Goal: Task Accomplishment & Management: Complete application form

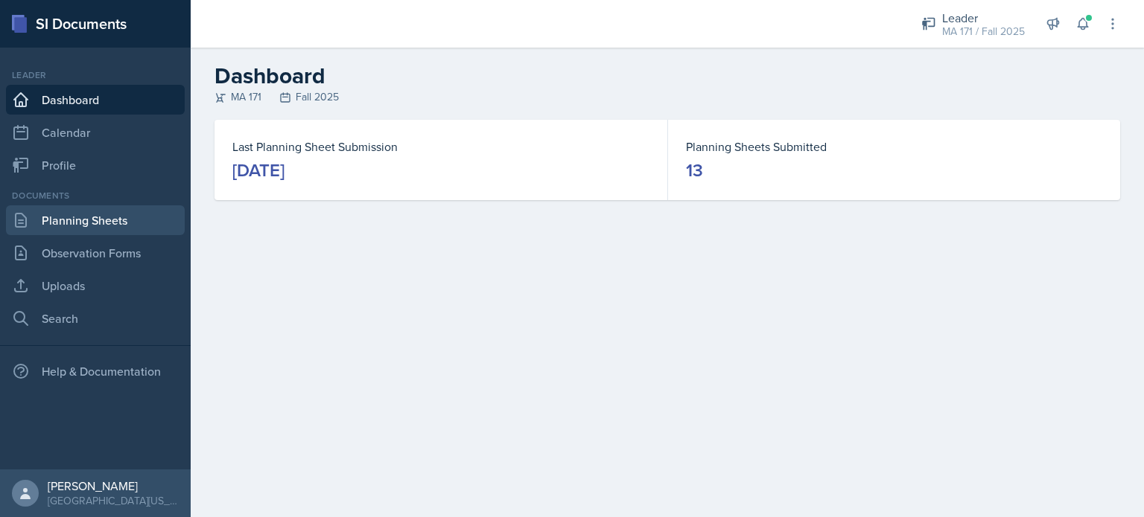
click at [92, 230] on link "Planning Sheets" at bounding box center [95, 220] width 179 height 30
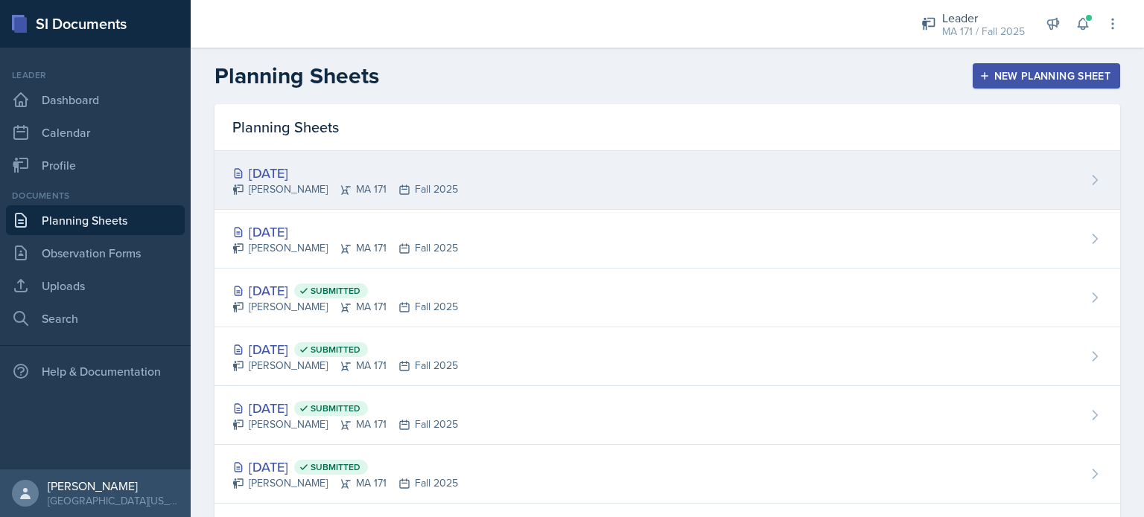
click at [377, 193] on div "[PERSON_NAME] MA 171 Fall 2025" at bounding box center [345, 190] width 226 height 16
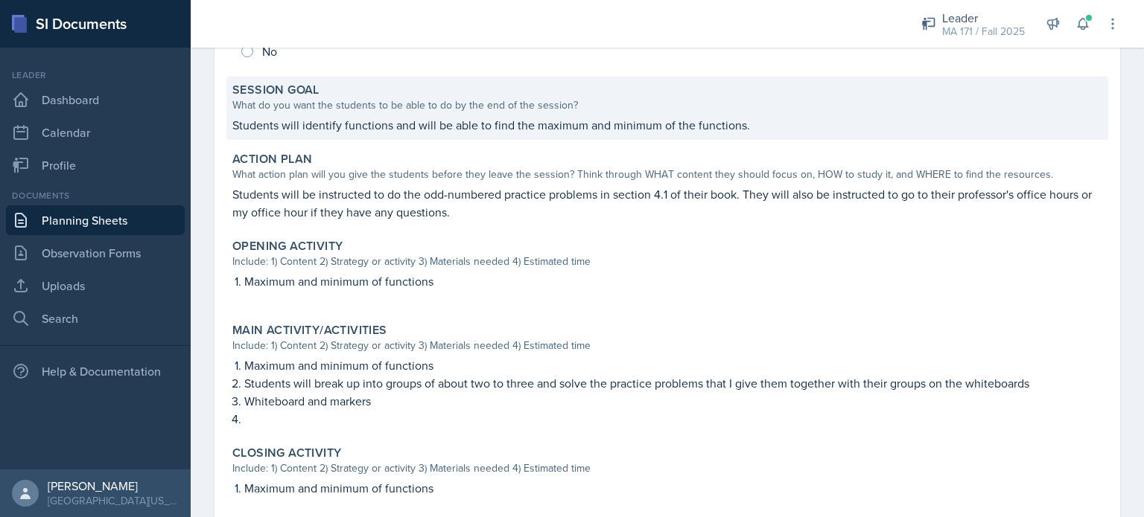
scroll to position [321, 0]
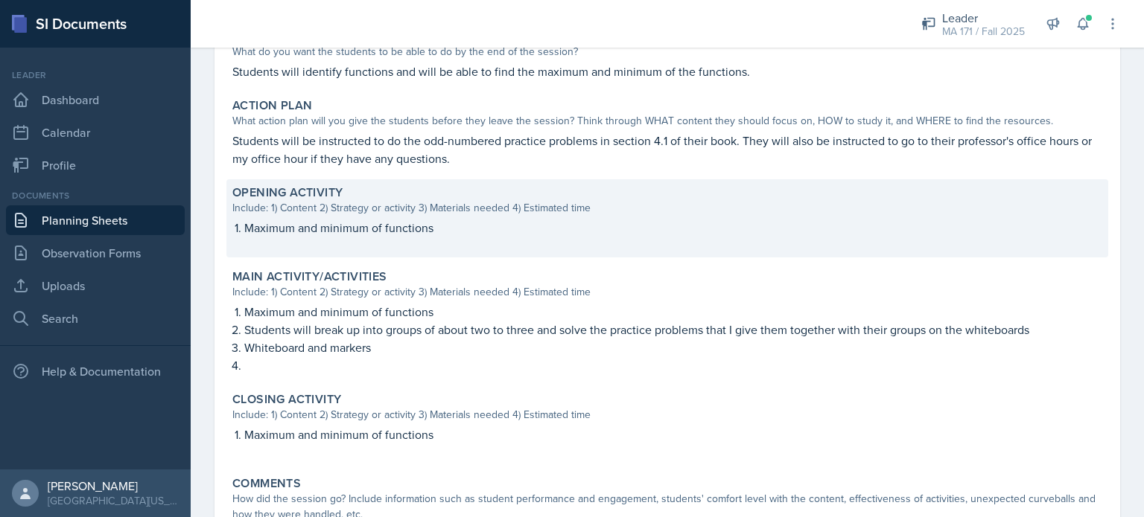
click at [366, 225] on p "Maximum and minimum of functions" at bounding box center [673, 228] width 858 height 18
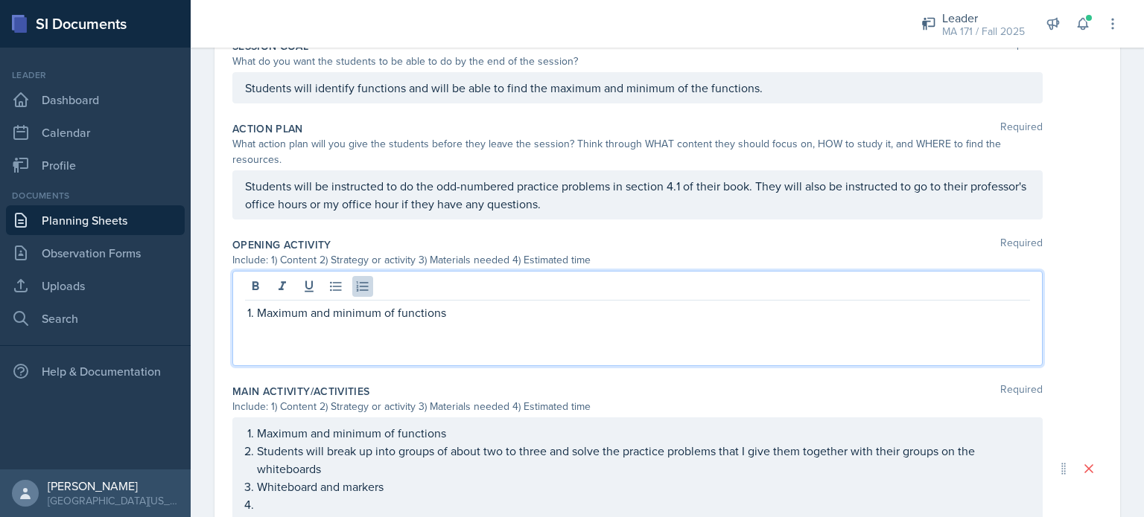
click at [456, 293] on div "Maximum and minimum of functions" at bounding box center [637, 318] width 810 height 95
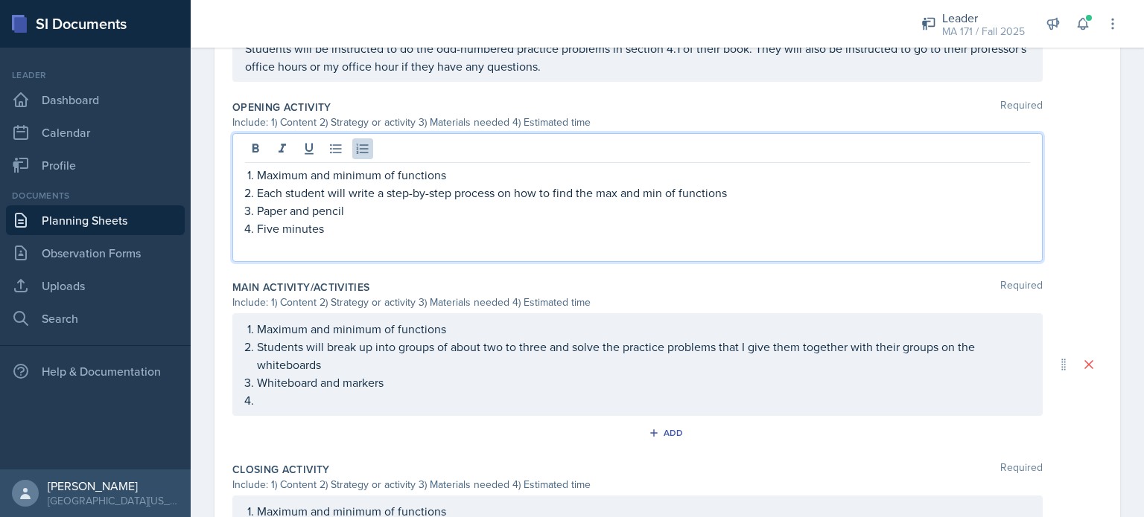
scroll to position [461, 0]
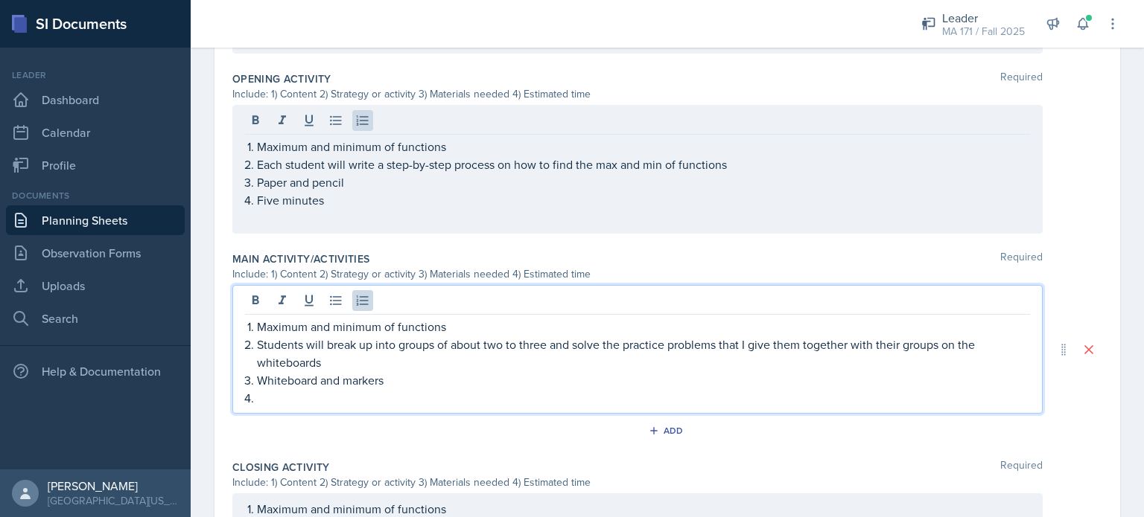
click at [296, 398] on p at bounding box center [643, 398] width 773 height 18
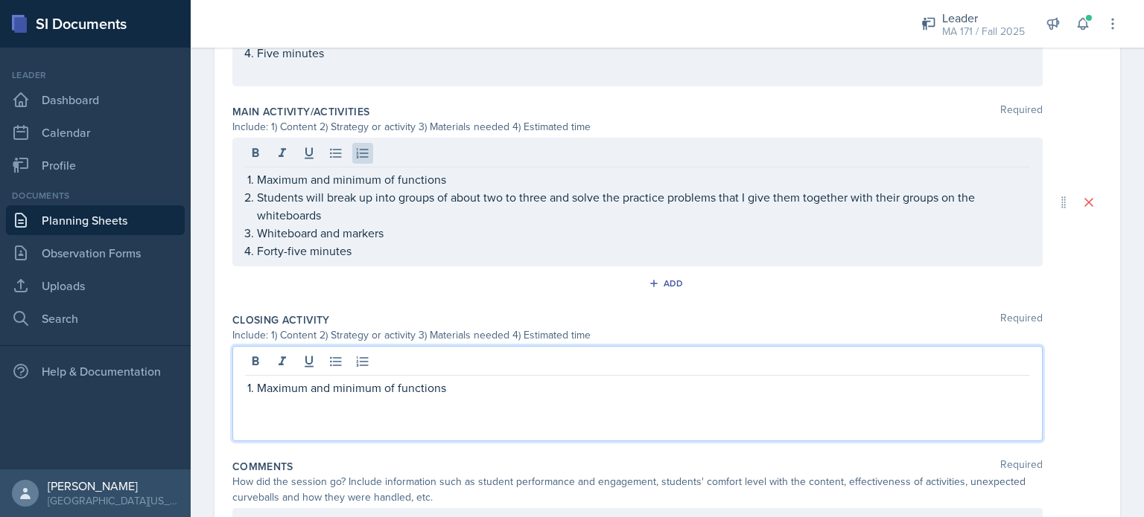
click at [296, 398] on p at bounding box center [637, 406] width 785 height 18
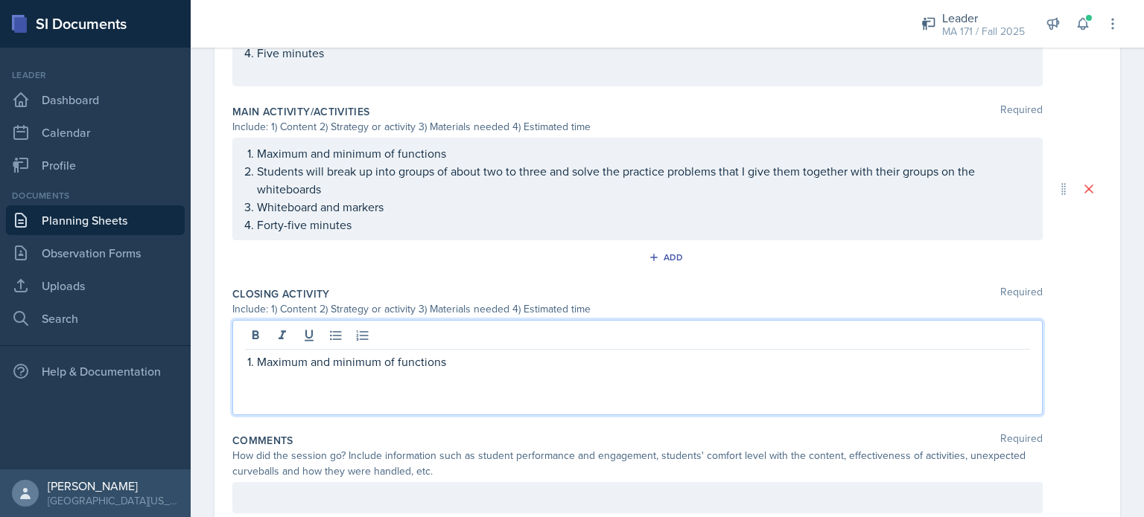
scroll to position [583, 0]
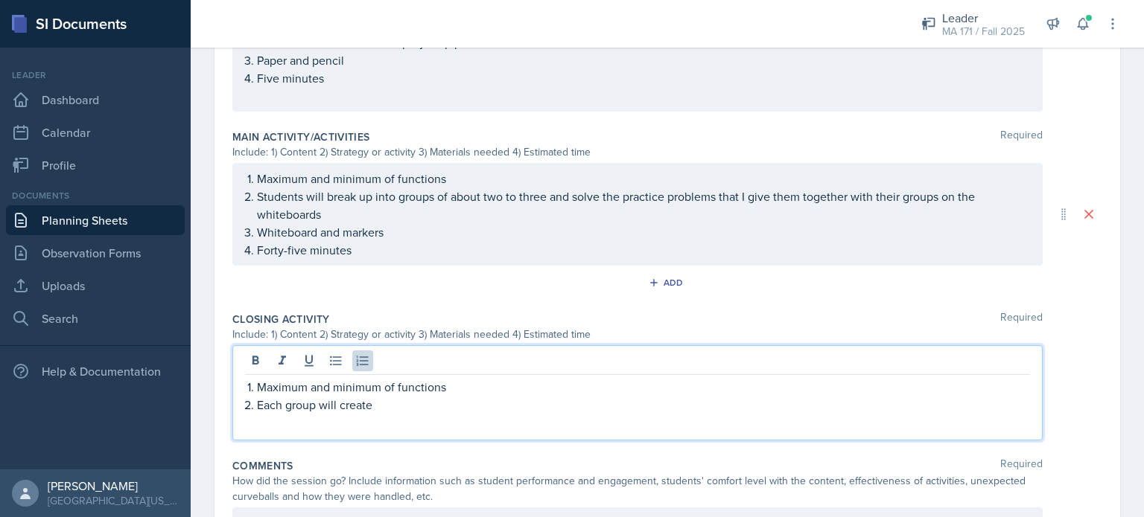
click at [296, 398] on p "Each group will create" at bounding box center [643, 405] width 773 height 18
click at [378, 398] on p "Each group will create" at bounding box center [643, 405] width 773 height 18
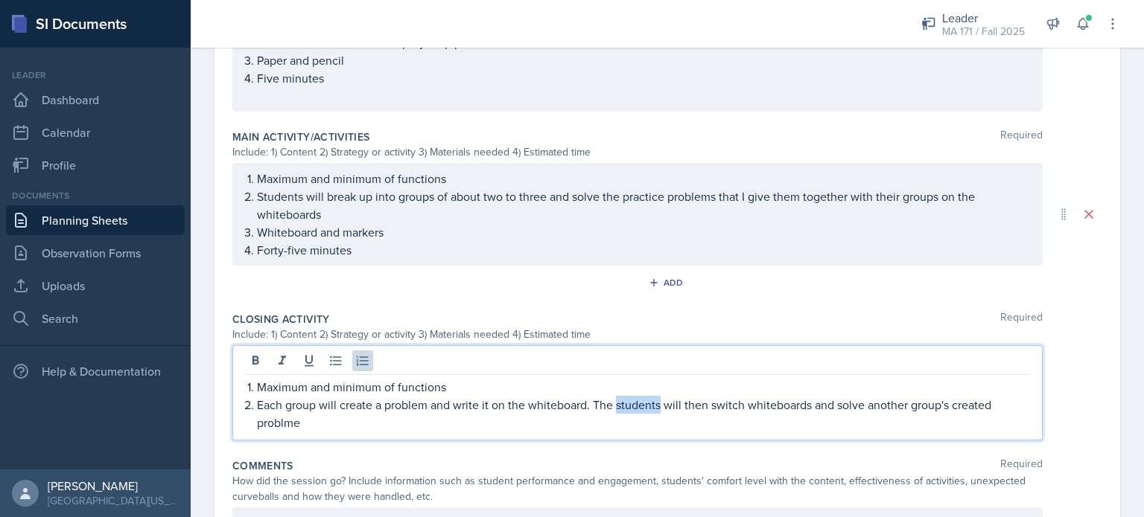
drag, startPoint x: 615, startPoint y: 404, endPoint x: 657, endPoint y: 405, distance: 41.7
click at [657, 405] on p "Each group will create a problem and write it on the whiteboard. The students w…" at bounding box center [643, 414] width 773 height 36
click at [280, 422] on p "Each group will create a problem and write it on the whiteboard. The groupss wi…" at bounding box center [643, 414] width 773 height 36
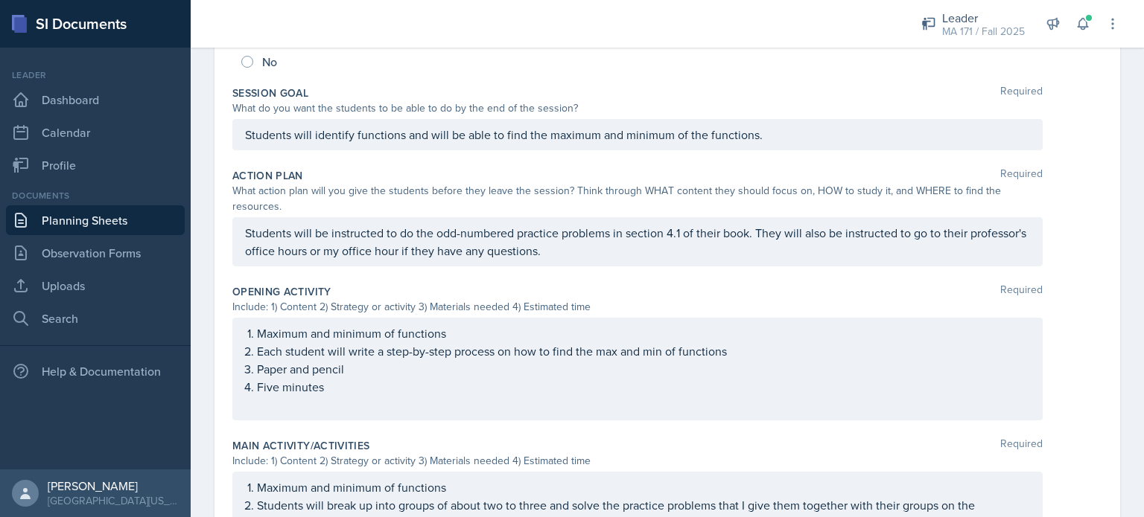
scroll to position [0, 0]
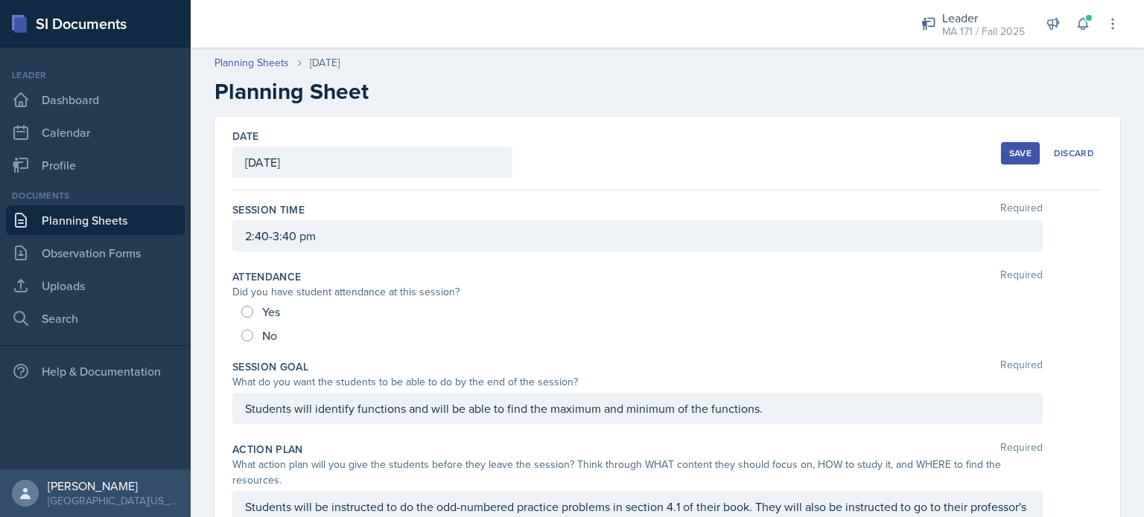
click at [1009, 147] on div "Save" at bounding box center [1020, 153] width 22 height 12
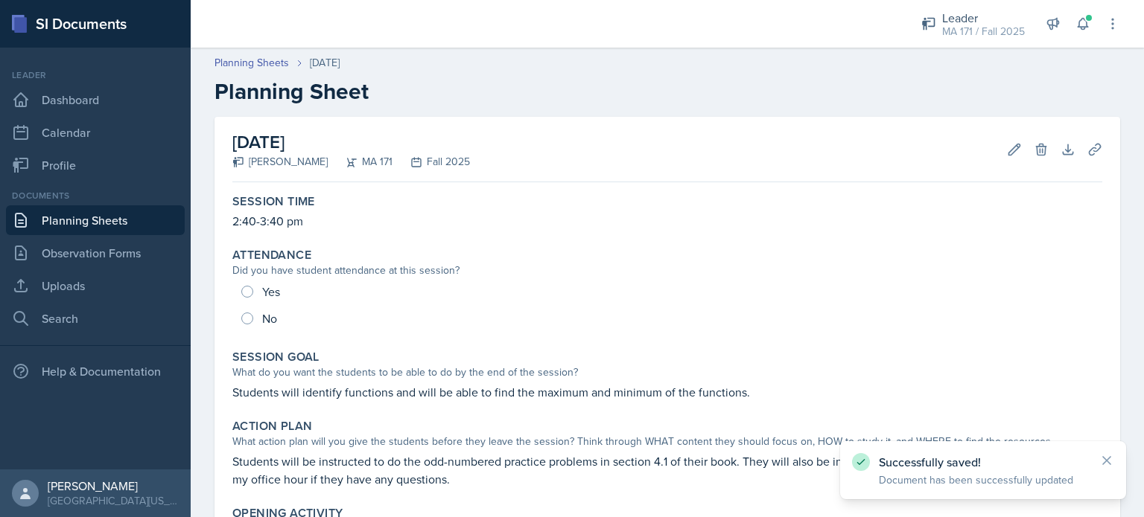
click at [89, 214] on link "Planning Sheets" at bounding box center [95, 220] width 179 height 30
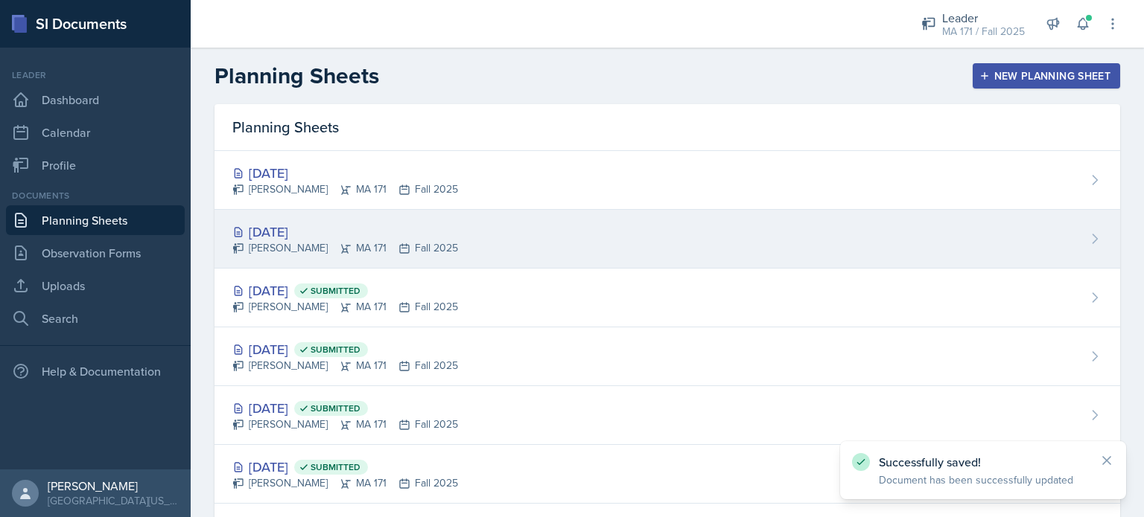
click at [433, 229] on div "[DATE] [PERSON_NAME][GEOGRAPHIC_DATA] MA 171 Fall 2025" at bounding box center [666, 239] width 905 height 59
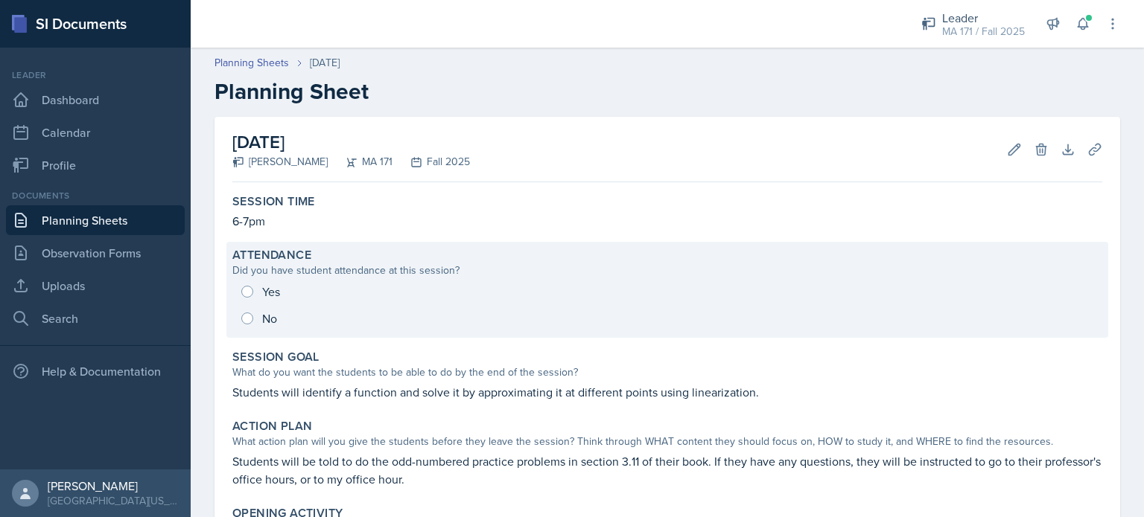
click at [253, 287] on div "Yes No" at bounding box center [667, 305] width 870 height 54
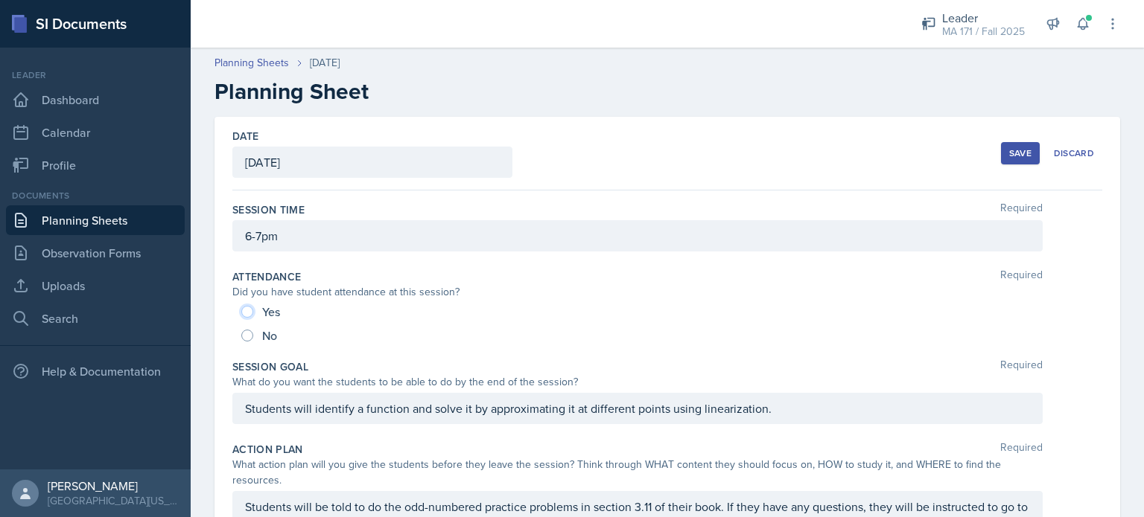
click at [251, 309] on input "Yes" at bounding box center [247, 312] width 12 height 12
radio input "true"
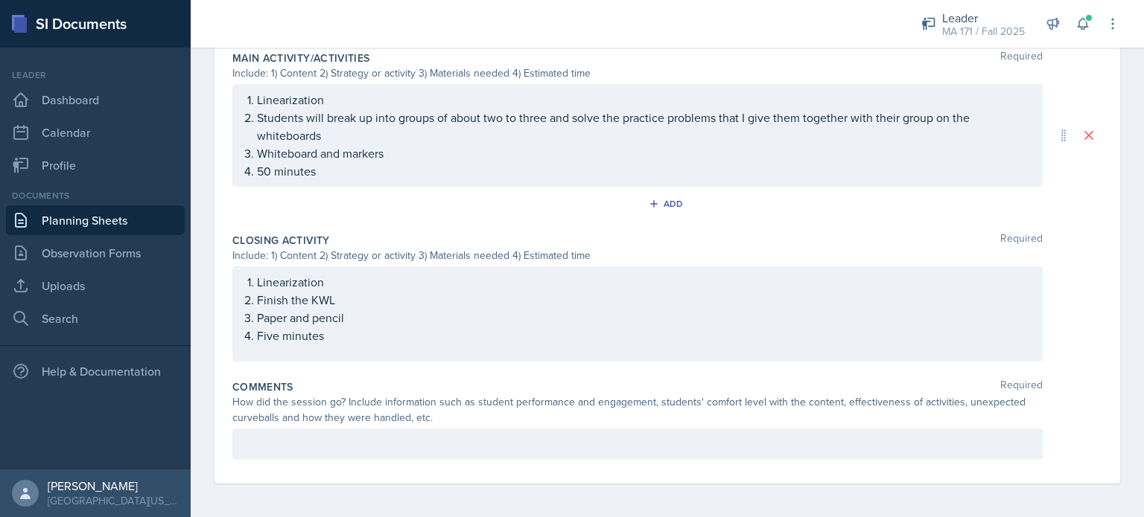
scroll to position [680, 0]
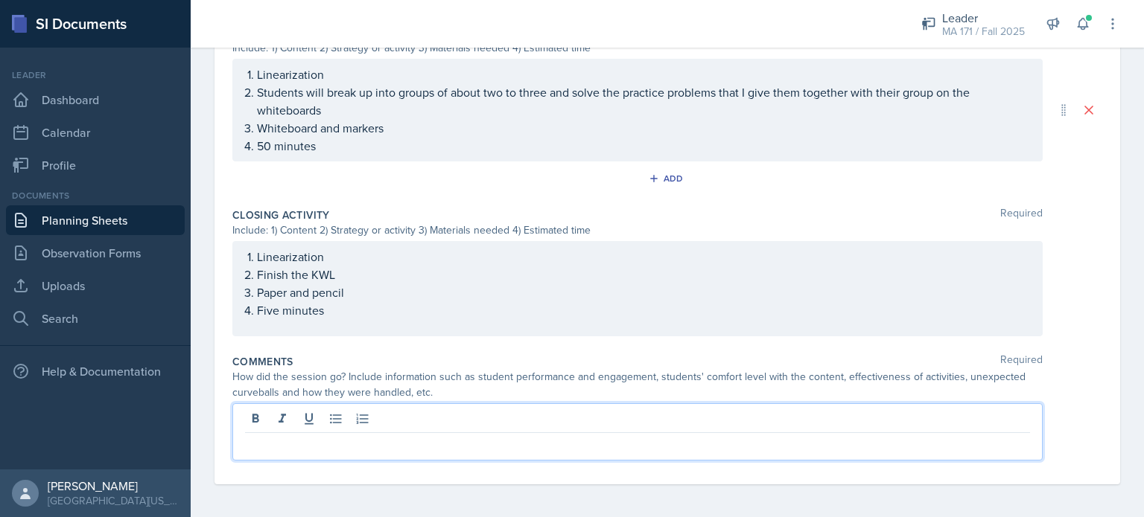
click at [271, 446] on p at bounding box center [637, 445] width 785 height 18
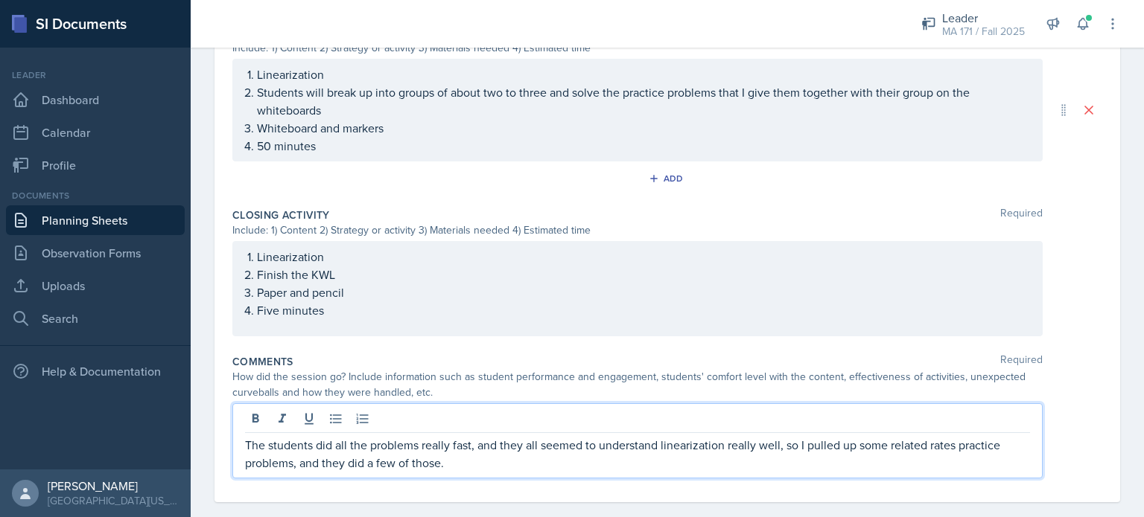
click at [457, 463] on p "The students did all the problems really fast, and they all seemed to understan…" at bounding box center [637, 454] width 785 height 36
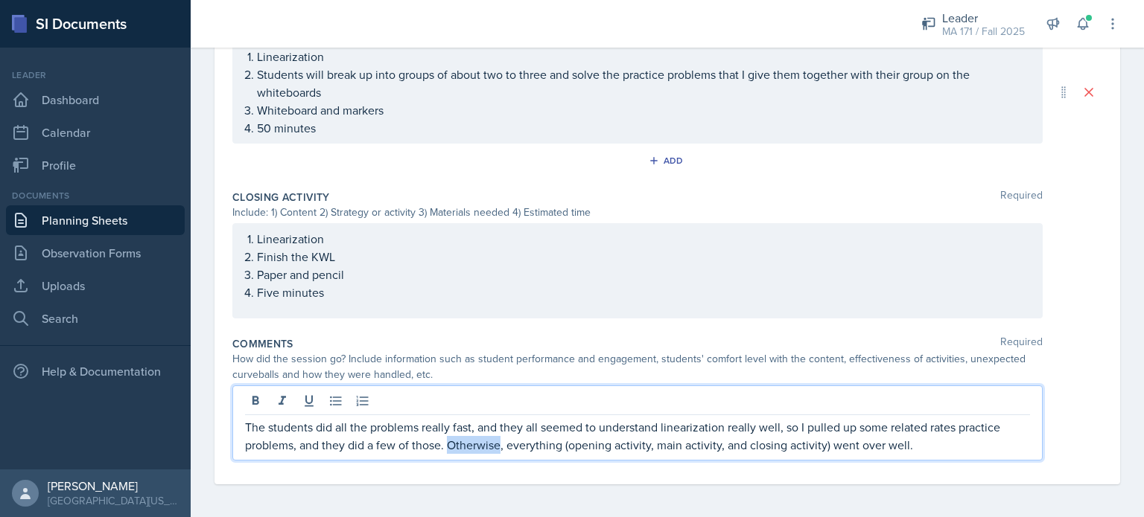
drag, startPoint x: 446, startPoint y: 446, endPoint x: 499, endPoint y: 450, distance: 53.0
click at [499, 450] on p "The students did all the problems really fast, and they all seemed to understan…" at bounding box center [637, 436] width 785 height 36
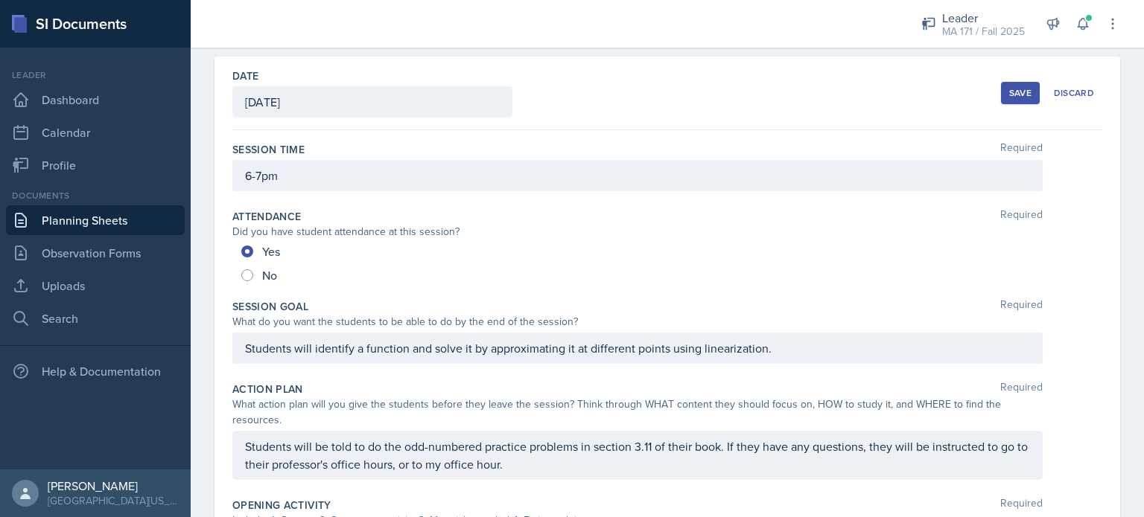
scroll to position [0, 0]
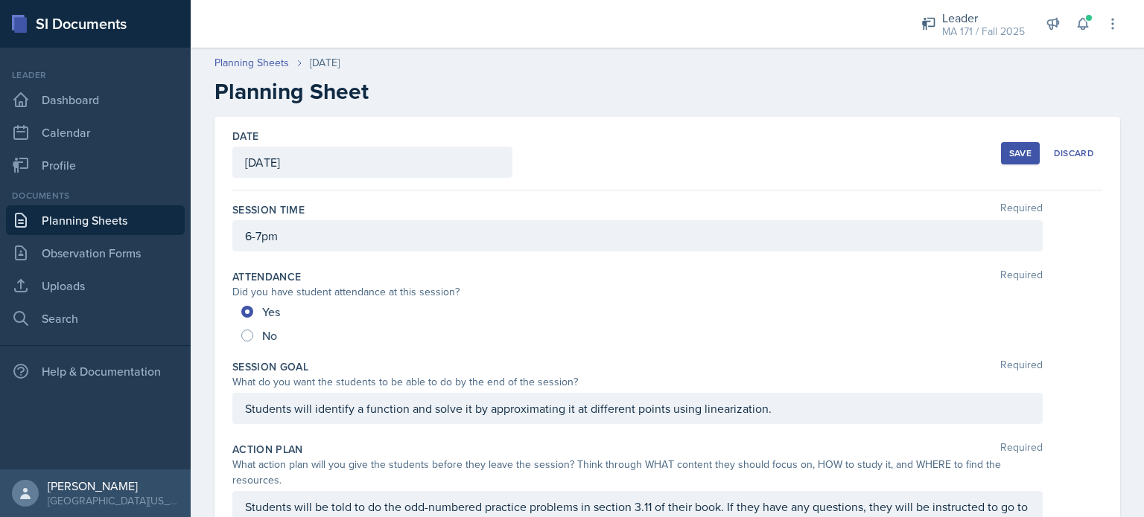
click at [1009, 152] on div "Save" at bounding box center [1020, 153] width 22 height 12
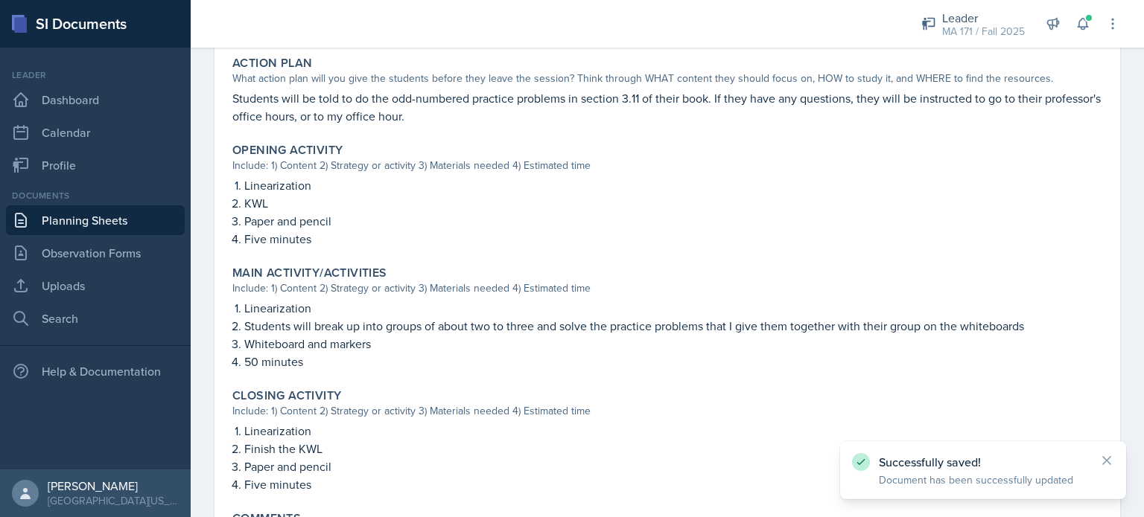
scroll to position [544, 0]
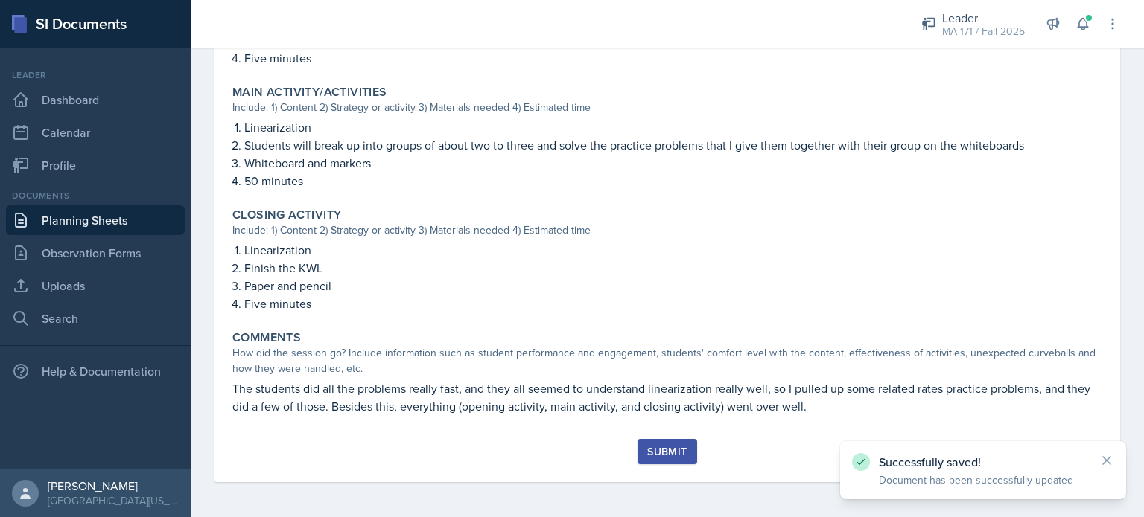
click at [658, 456] on div "Submit" at bounding box center [666, 452] width 39 height 12
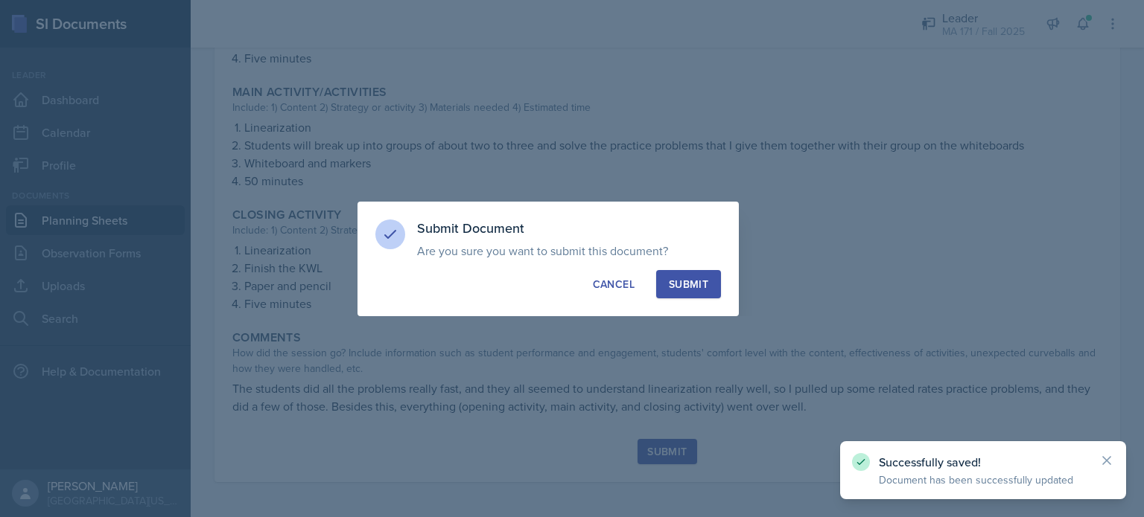
click at [715, 288] on button "Submit" at bounding box center [688, 284] width 65 height 28
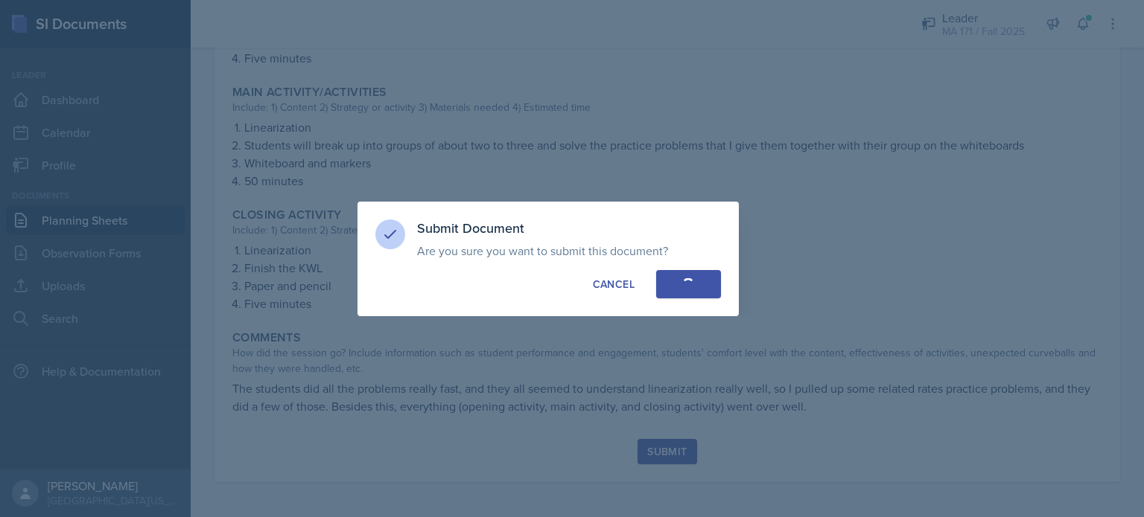
radio input "true"
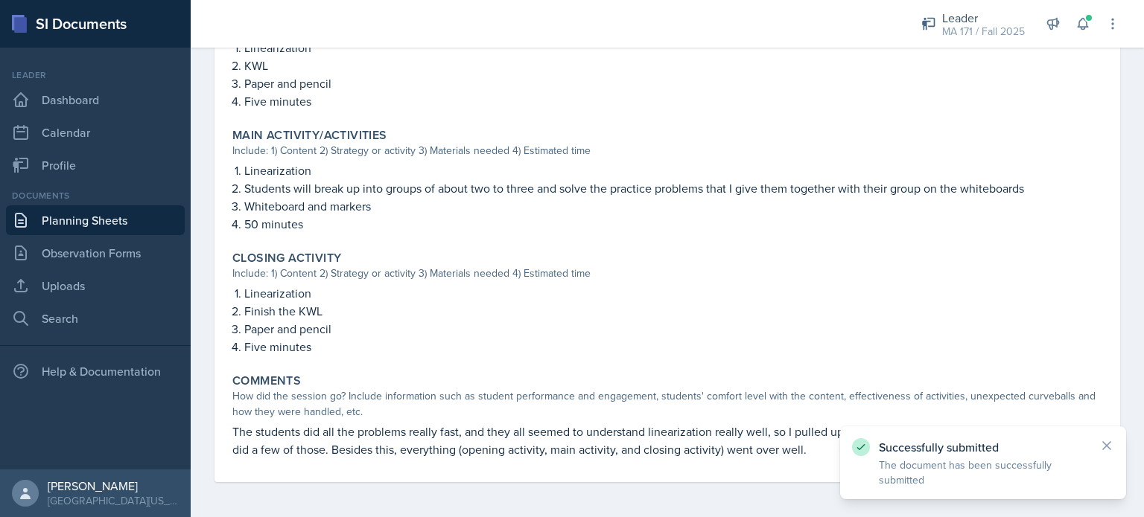
click at [140, 217] on link "Planning Sheets" at bounding box center [95, 220] width 179 height 30
